Goal: Information Seeking & Learning: Learn about a topic

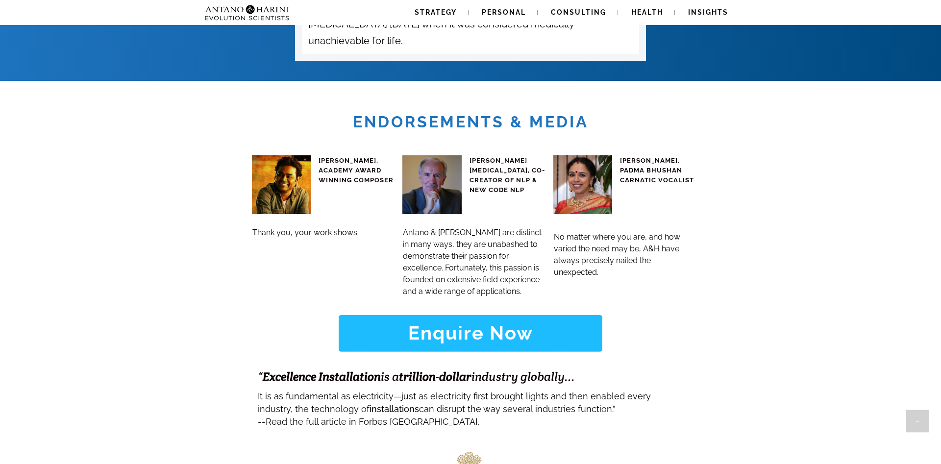
scroll to position [3772, 0]
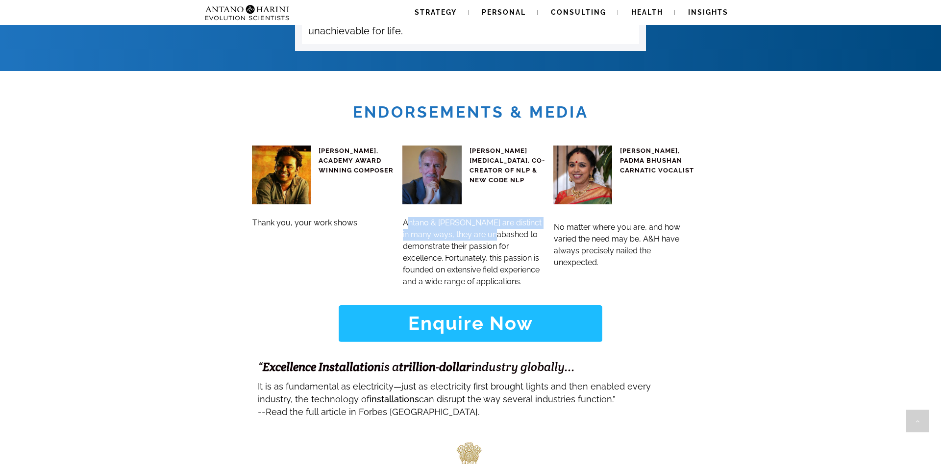
drag, startPoint x: 410, startPoint y: 180, endPoint x: 495, endPoint y: 186, distance: 85.5
click at [495, 218] on span "Antano & [PERSON_NAME] are distinct in many ways, they are unabashed to demonst…" at bounding box center [472, 252] width 139 height 68
click at [460, 218] on span "Antano & [PERSON_NAME] are distinct in many ways, they are unabashed to demonst…" at bounding box center [472, 252] width 139 height 68
drag, startPoint x: 403, startPoint y: 177, endPoint x: 458, endPoint y: 185, distance: 55.4
click at [458, 218] on span "Antano & [PERSON_NAME] are distinct in many ways, they are unabashed to demonst…" at bounding box center [472, 252] width 139 height 69
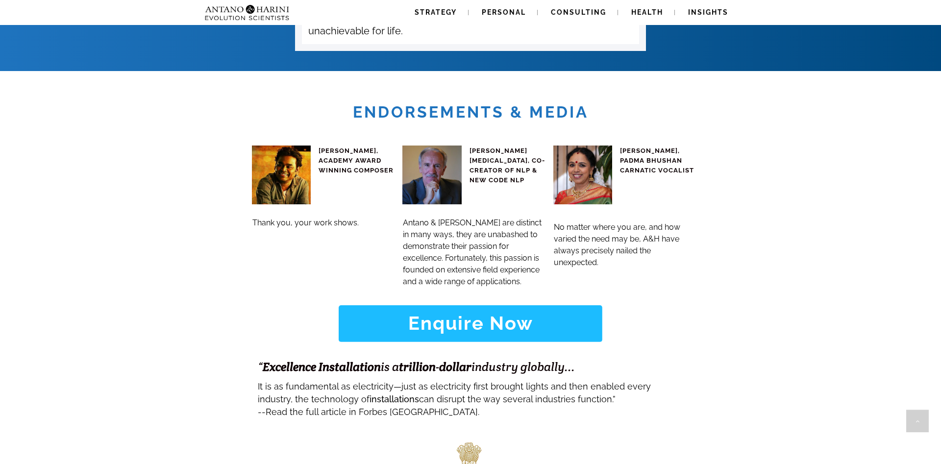
click at [462, 218] on span "Antano & [PERSON_NAME] are distinct in many ways, they are unabashed to demonst…" at bounding box center [472, 252] width 139 height 68
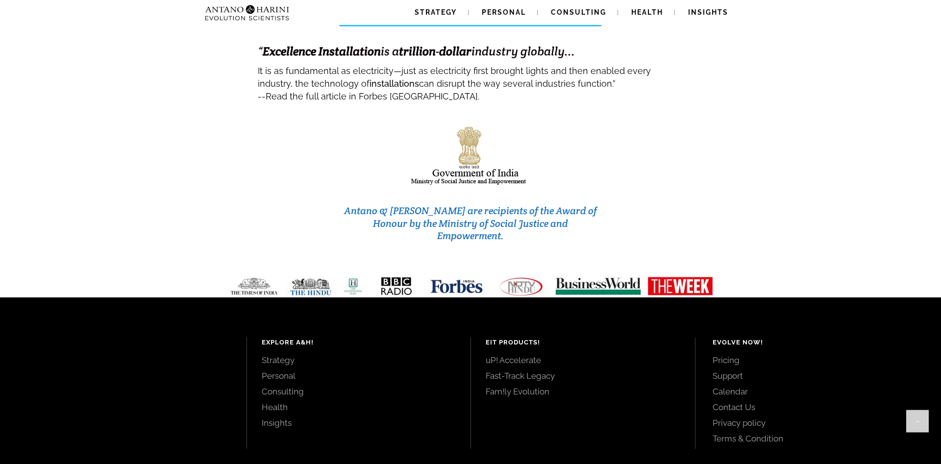
scroll to position [4107, 0]
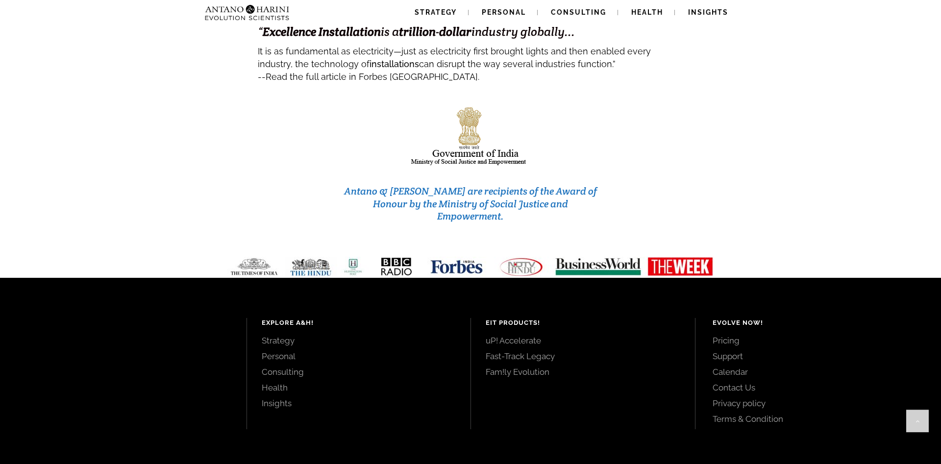
click at [736, 335] on link "Pricing" at bounding box center [816, 340] width 207 height 11
